Goal: Information Seeking & Learning: Learn about a topic

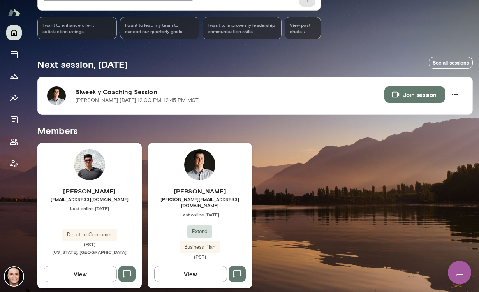
scroll to position [97, 0]
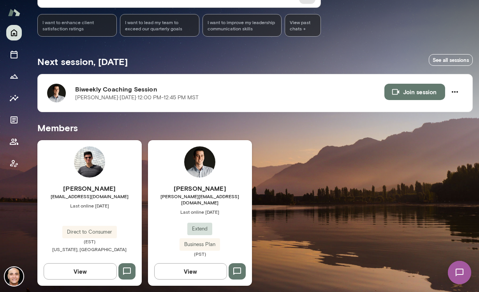
click at [208, 267] on button "View" at bounding box center [190, 271] width 73 height 16
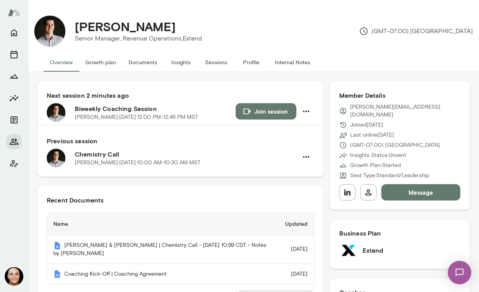
click at [147, 65] on button "Documents" at bounding box center [142, 62] width 41 height 19
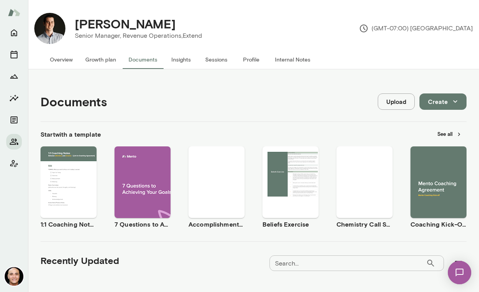
scroll to position [164, 0]
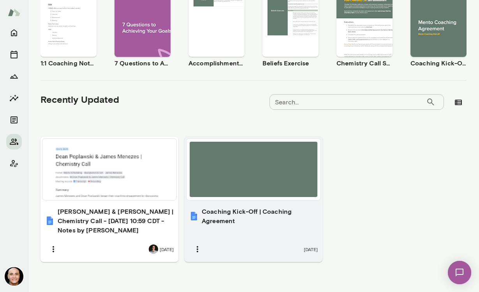
click at [235, 213] on h6 "Coaching Kick-Off | Coaching Agreement" at bounding box center [260, 216] width 116 height 19
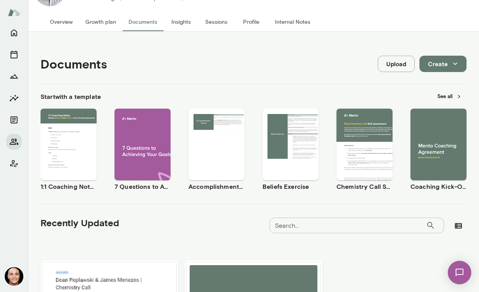
scroll to position [0, 0]
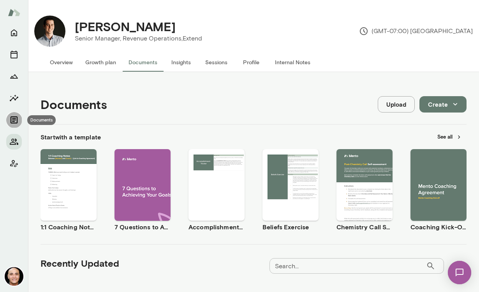
click at [16, 118] on icon "Documents" at bounding box center [13, 119] width 9 height 9
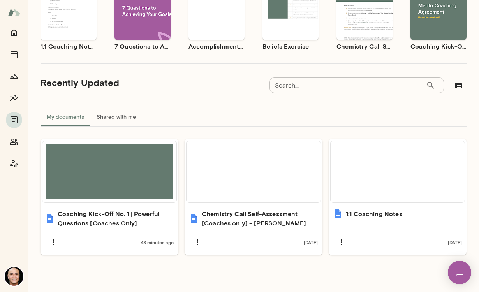
scroll to position [109, 0]
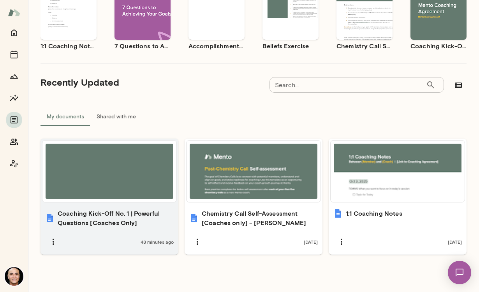
click at [129, 218] on h6 "Coaching Kick-Off No. 1 | Powerful Questions [Coaches Only]" at bounding box center [116, 218] width 116 height 19
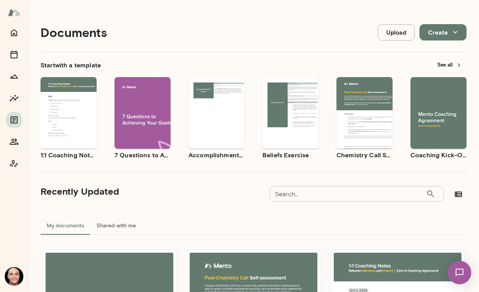
scroll to position [71, 0]
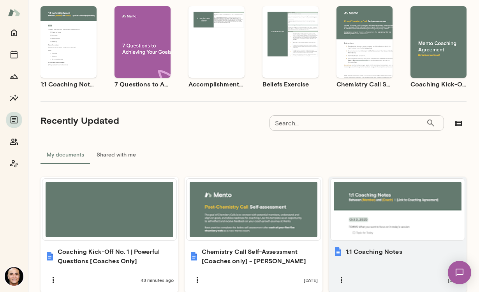
click at [368, 250] on h6 "1:1 Coaching Notes" at bounding box center [374, 251] width 56 height 9
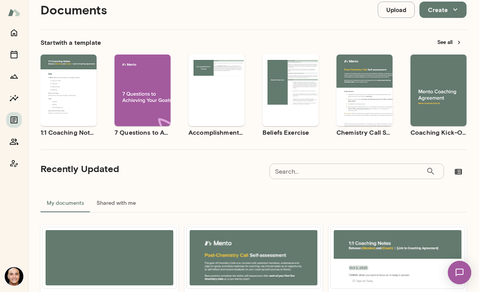
scroll to position [20, 0]
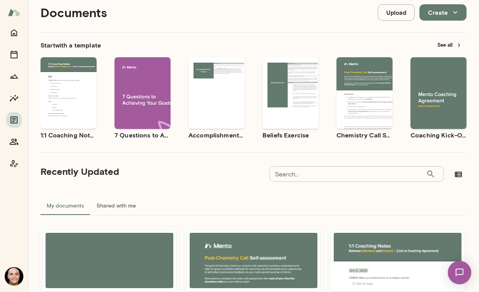
click at [443, 44] on button "See all" at bounding box center [450, 45] width 34 height 12
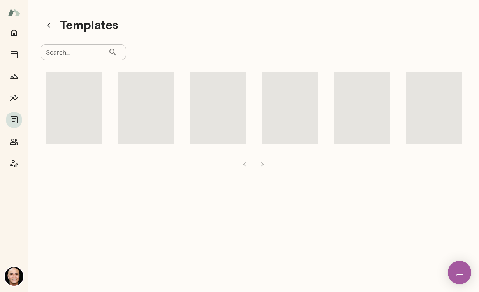
scroll to position [6, 0]
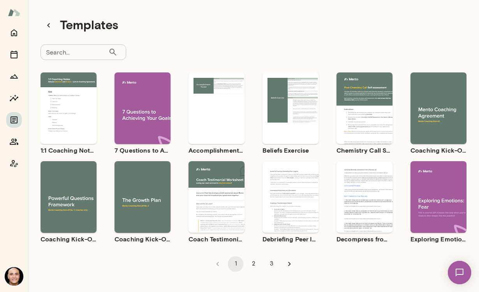
click at [139, 205] on span "Preview" at bounding box center [148, 204] width 18 height 6
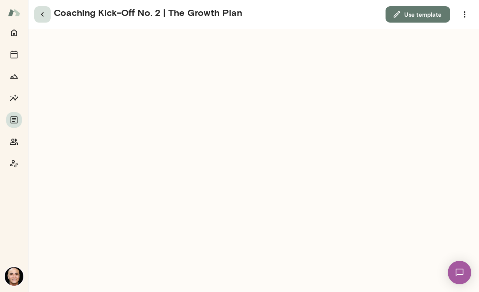
click at [45, 17] on icon "button" at bounding box center [42, 14] width 9 height 9
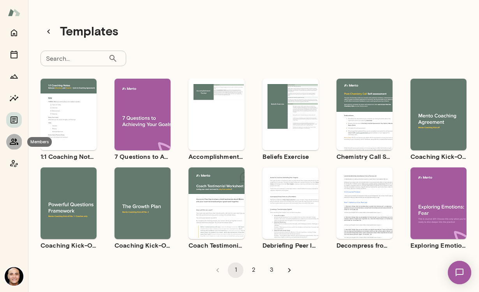
click at [17, 148] on button "Members" at bounding box center [14, 142] width 16 height 16
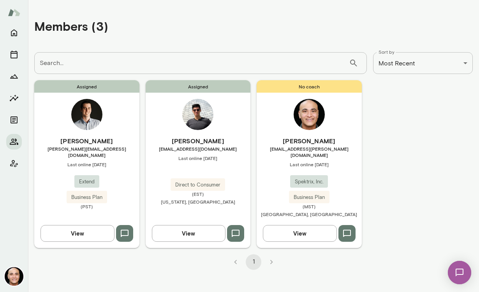
click at [88, 229] on button "View" at bounding box center [77, 233] width 74 height 16
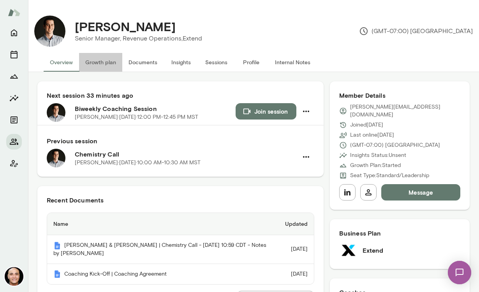
click at [111, 70] on button "Growth plan" at bounding box center [100, 62] width 43 height 19
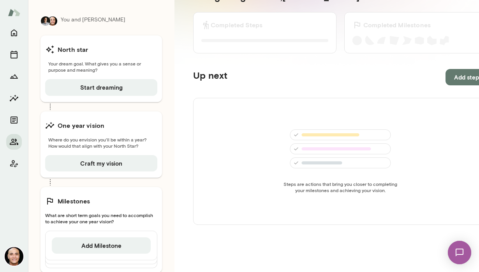
scroll to position [123, 0]
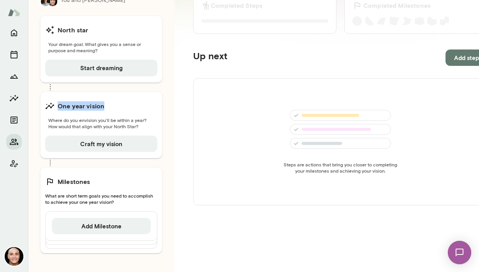
drag, startPoint x: 58, startPoint y: 106, endPoint x: 113, endPoint y: 106, distance: 54.1
click at [113, 106] on div "One year vision" at bounding box center [101, 106] width 112 height 16
click at [97, 104] on h6 "One year vision" at bounding box center [81, 105] width 47 height 9
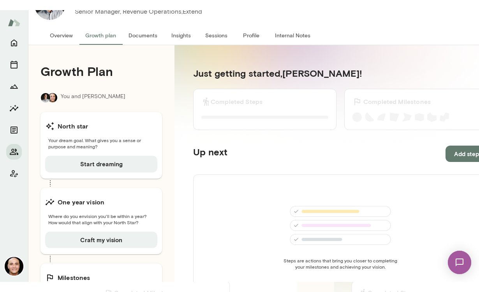
scroll to position [0, 0]
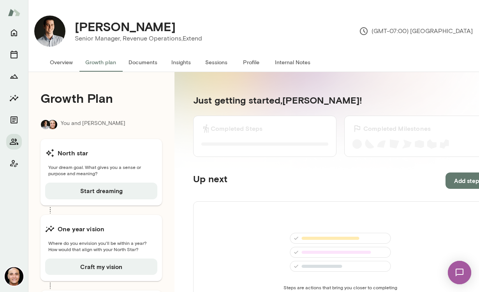
click at [457, 267] on img at bounding box center [459, 273] width 32 height 32
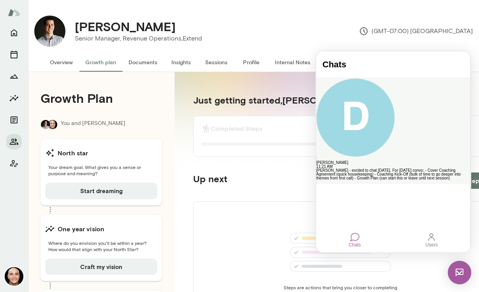
click at [380, 169] on div "[PERSON_NAME] - excited to chat [DATE]. For [DATE] convo: - Cover Coaching Agre…" at bounding box center [393, 175] width 154 height 12
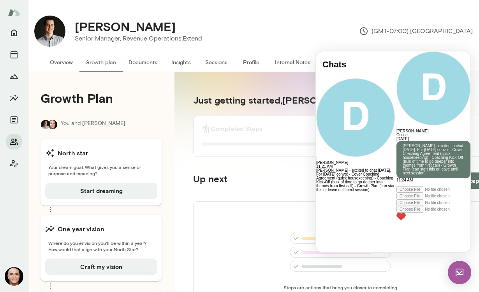
click at [396, 186] on div at bounding box center [433, 184] width 74 height 4
